Goal: Task Accomplishment & Management: Complete application form

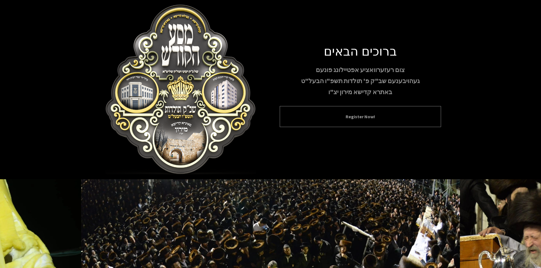
click at [378, 113] on div "Register Now!" at bounding box center [360, 116] width 161 height 21
click at [364, 118] on button "Register Now!" at bounding box center [360, 116] width 147 height 7
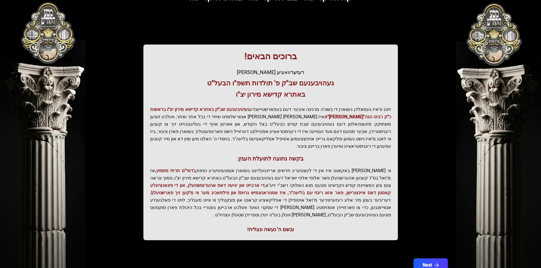
scroll to position [61, 0]
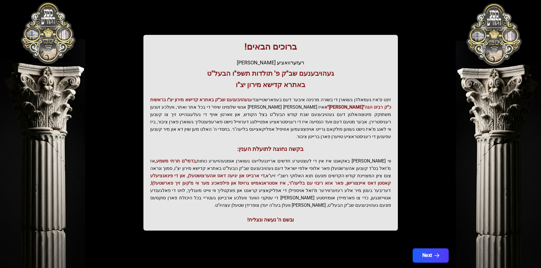
click at [422, 249] on button "Next" at bounding box center [430, 256] width 36 height 14
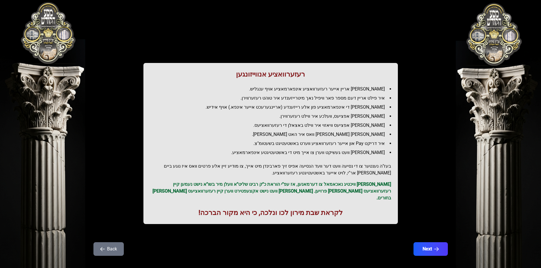
scroll to position [7, 0]
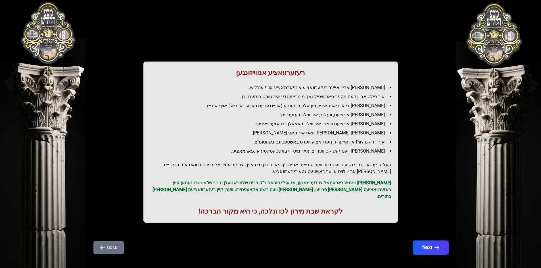
click at [431, 241] on button "Next" at bounding box center [430, 248] width 36 height 14
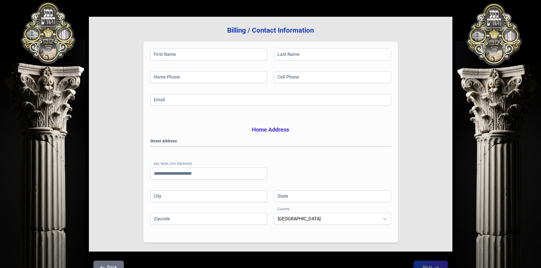
scroll to position [83, 0]
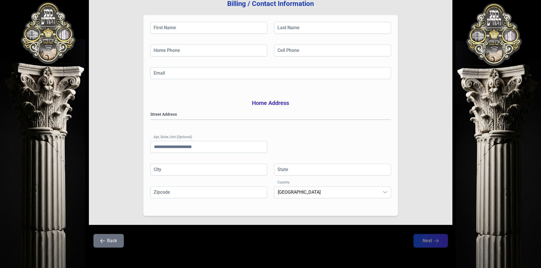
click at [109, 244] on button "Back" at bounding box center [108, 241] width 30 height 14
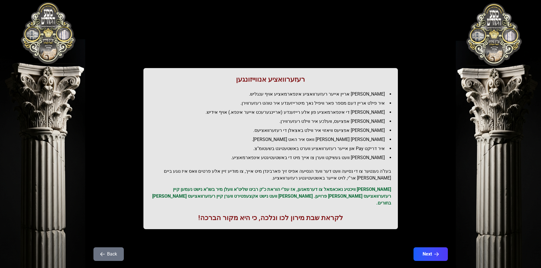
click at [111, 250] on button "Back" at bounding box center [108, 255] width 30 height 14
